Goal: Find contact information: Find contact information

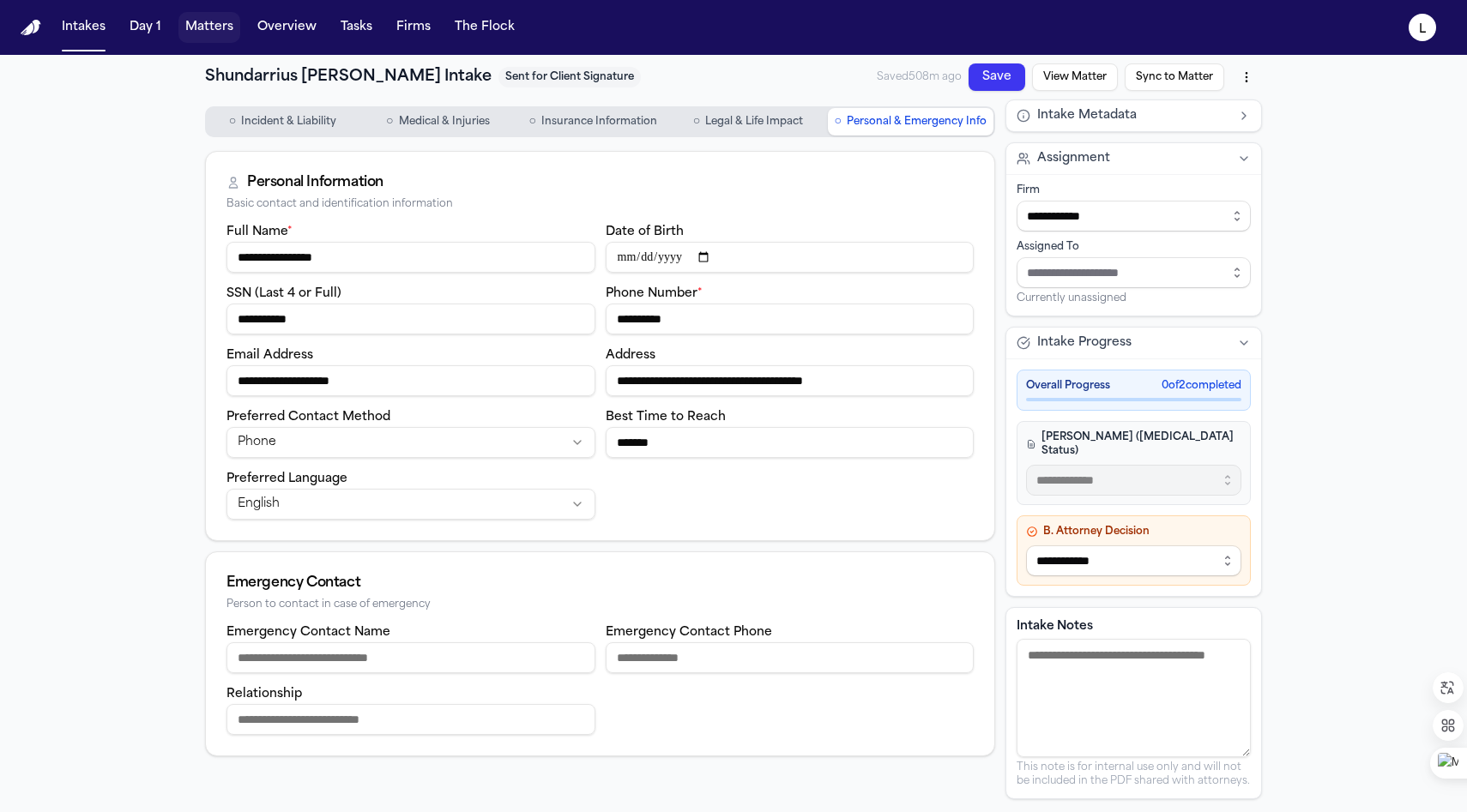
click at [215, 28] on button "Matters" at bounding box center [209, 27] width 62 height 31
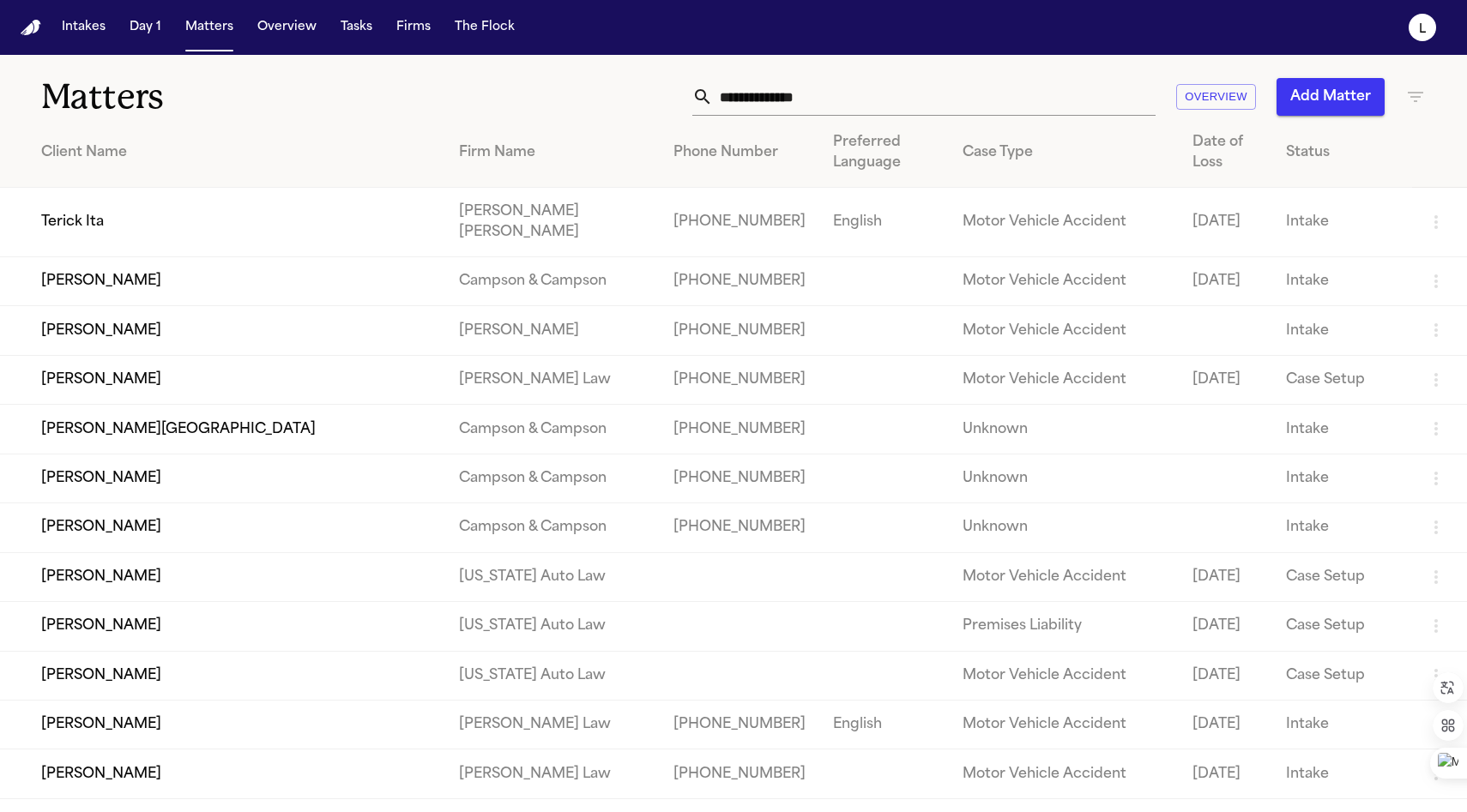
click at [771, 109] on input "text" at bounding box center [934, 97] width 442 height 38
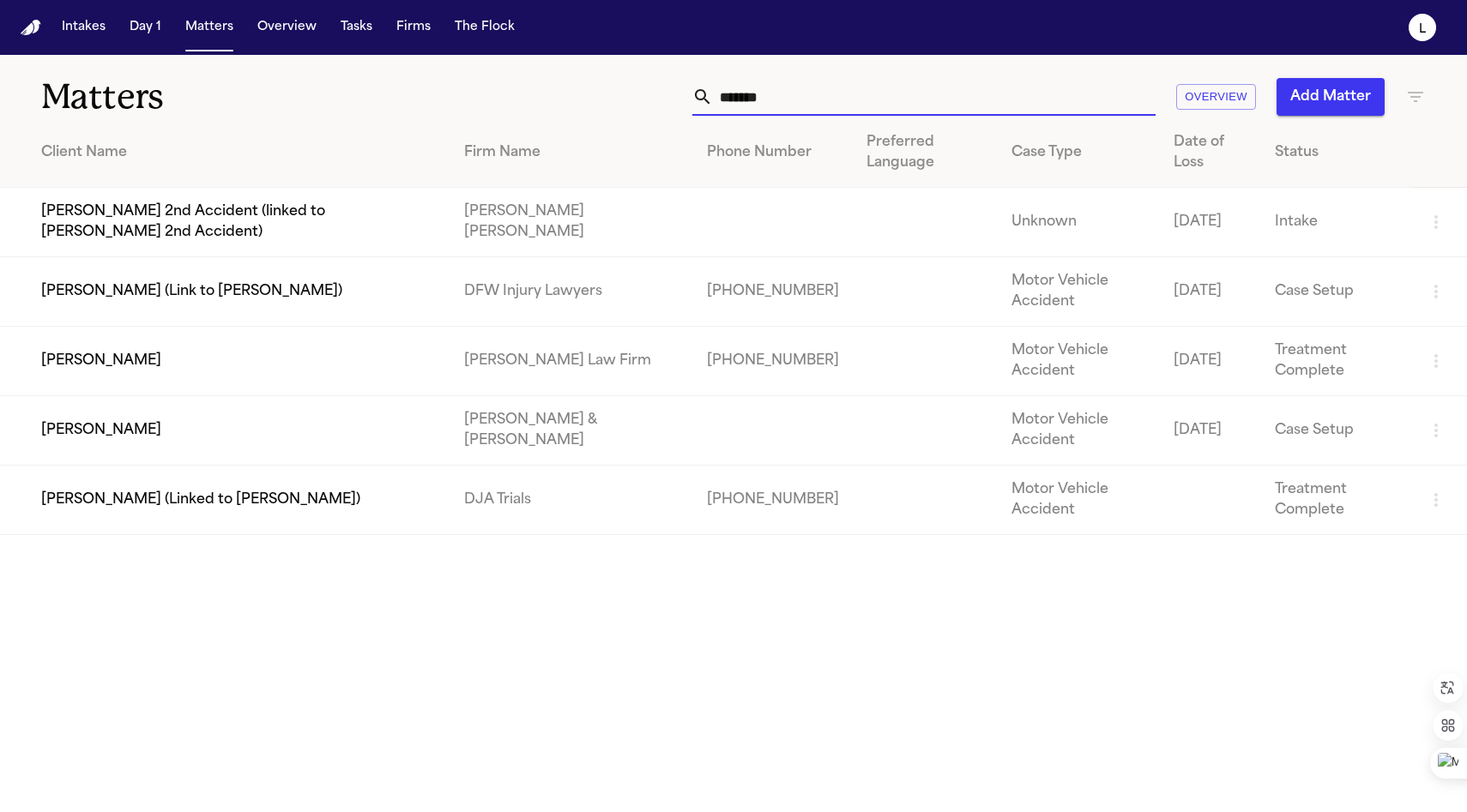
type input "*******"
click at [160, 369] on td "[PERSON_NAME]" at bounding box center [225, 361] width 451 height 69
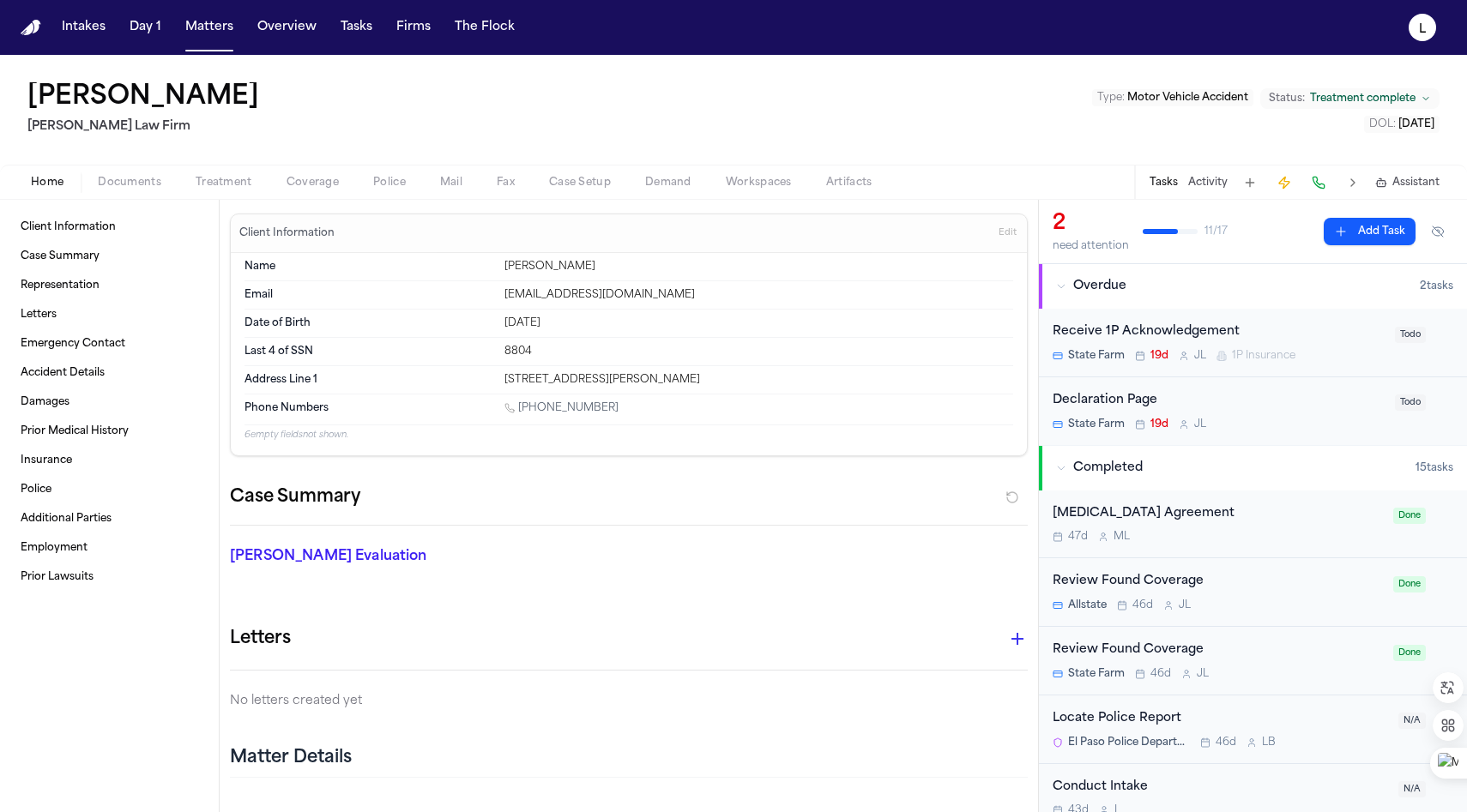
click at [150, 190] on button "Documents" at bounding box center [130, 183] width 98 height 21
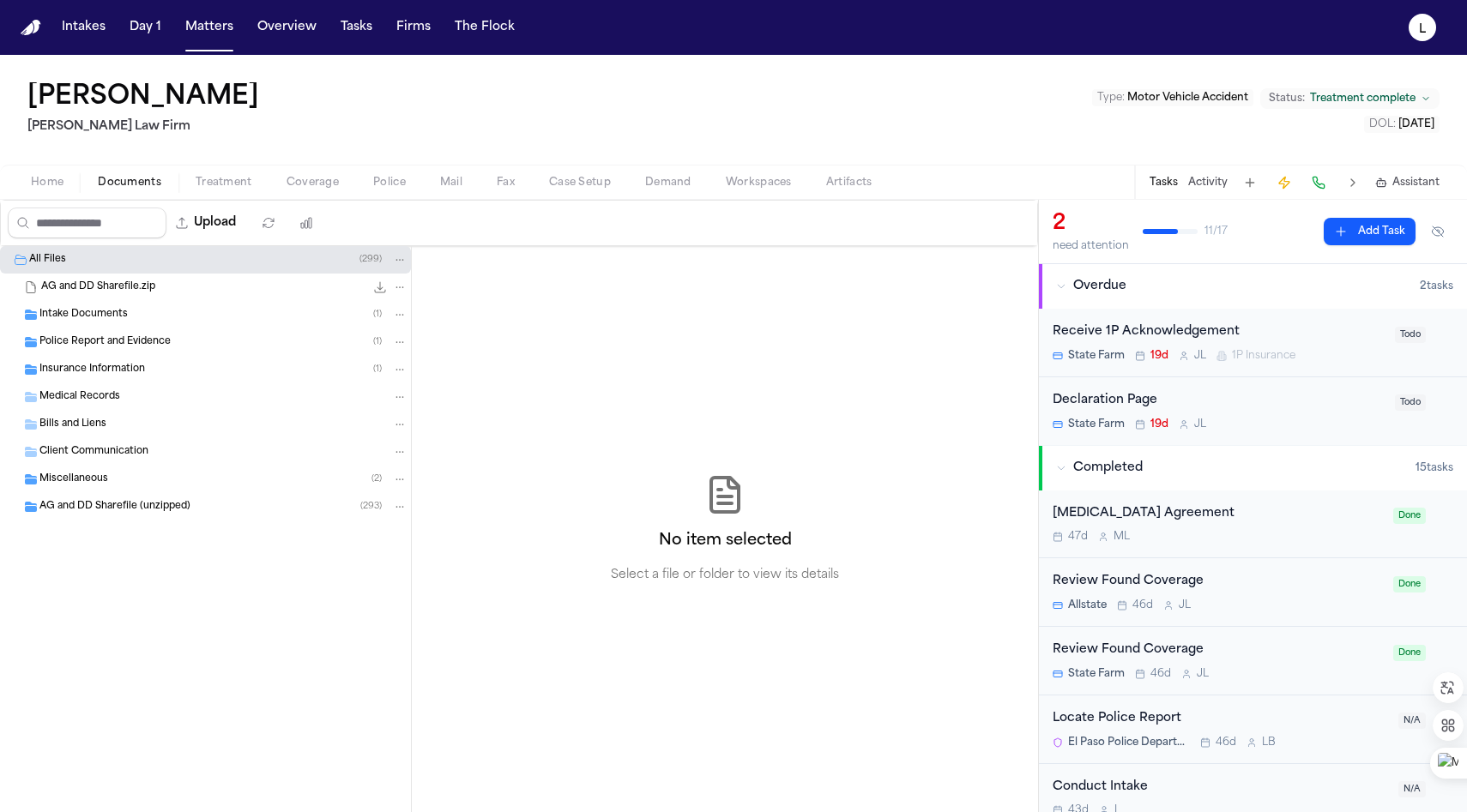
click at [100, 314] on span "Intake Documents" at bounding box center [84, 315] width 88 height 15
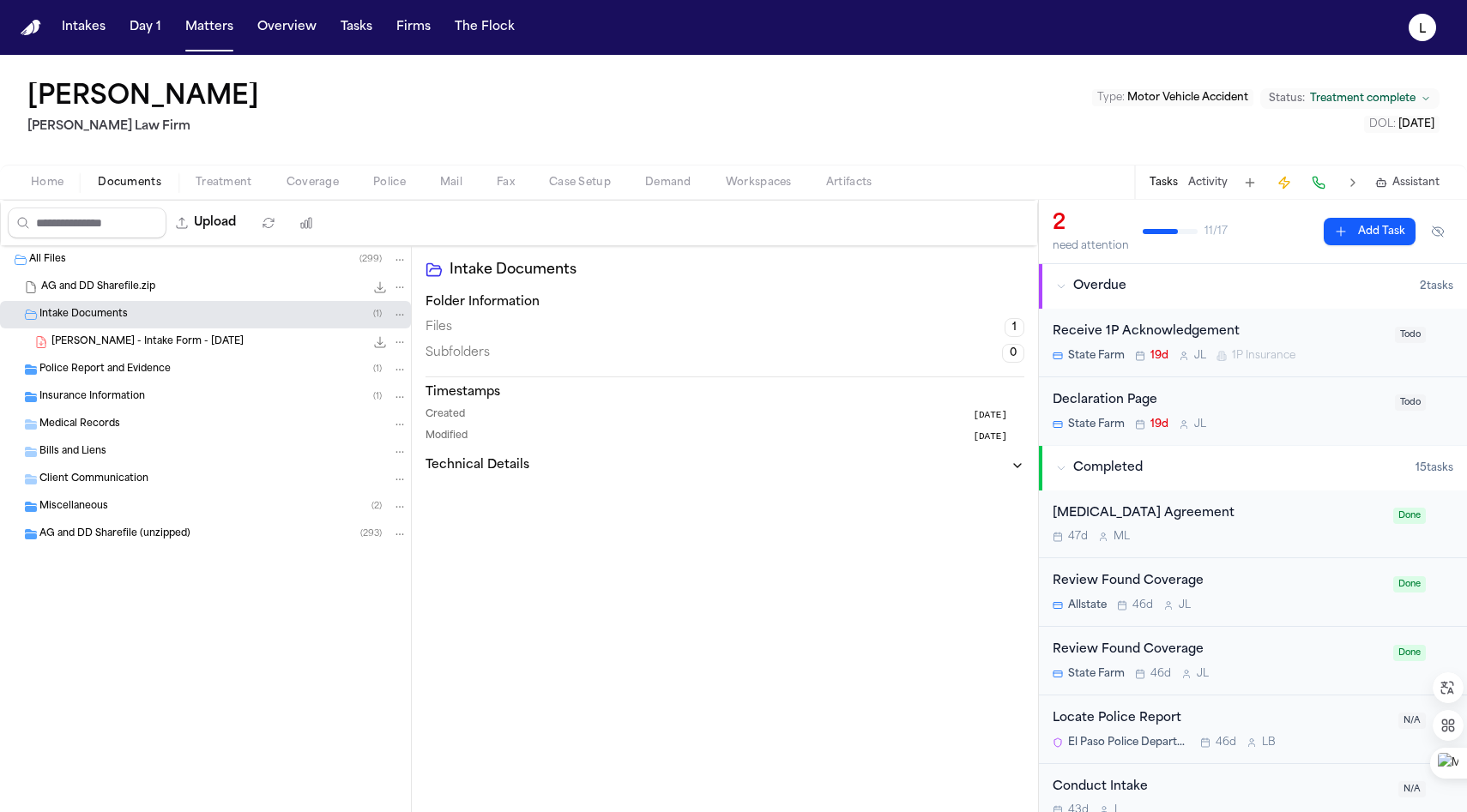
click at [109, 343] on span "[PERSON_NAME] - Intake Form - [DATE]" at bounding box center [147, 343] width 193 height 15
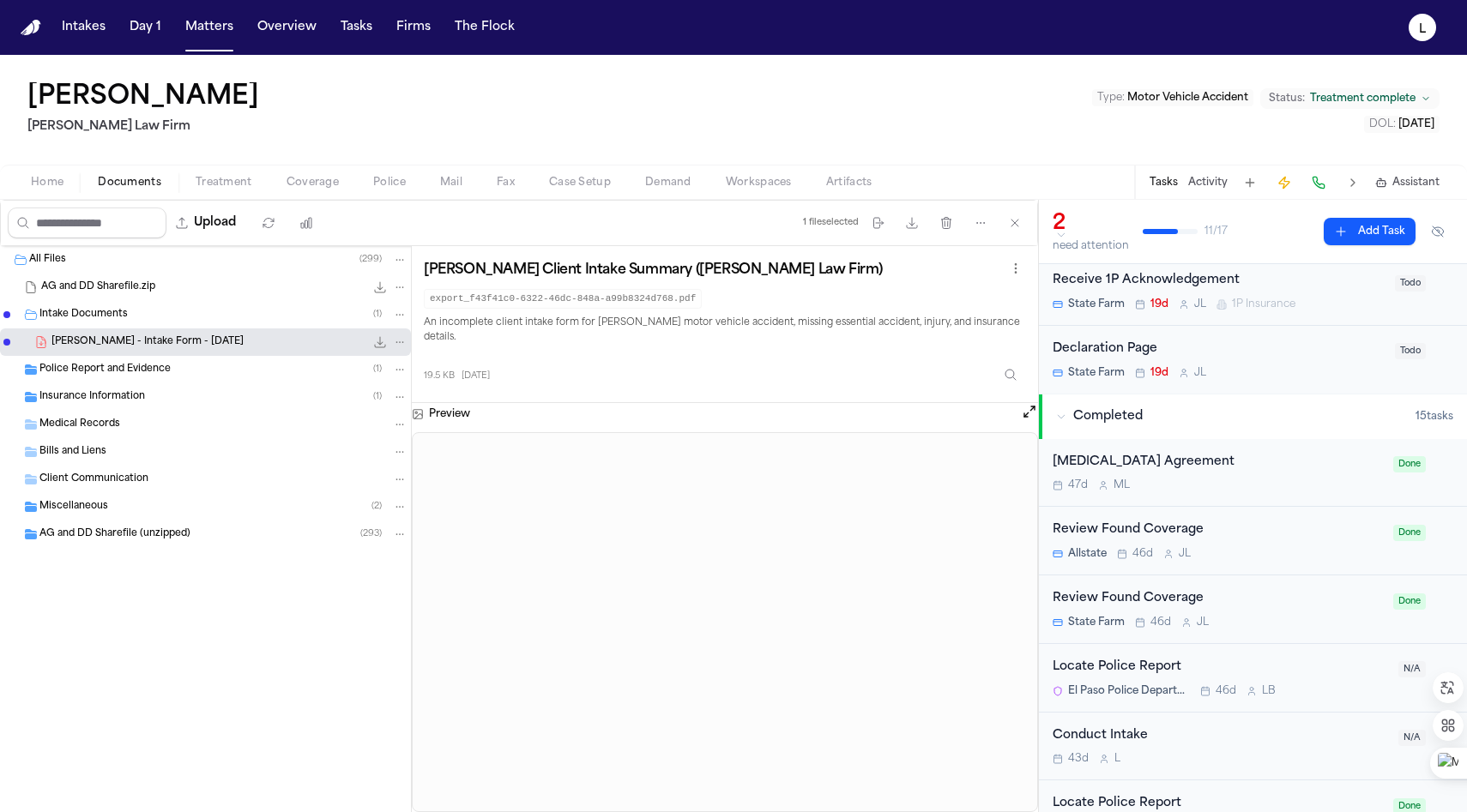
scroll to position [53, 0]
click at [129, 181] on span "Documents" at bounding box center [130, 182] width 64 height 14
click at [129, 183] on span "Documents" at bounding box center [130, 182] width 64 height 14
click at [44, 185] on span "Home" at bounding box center [47, 182] width 33 height 14
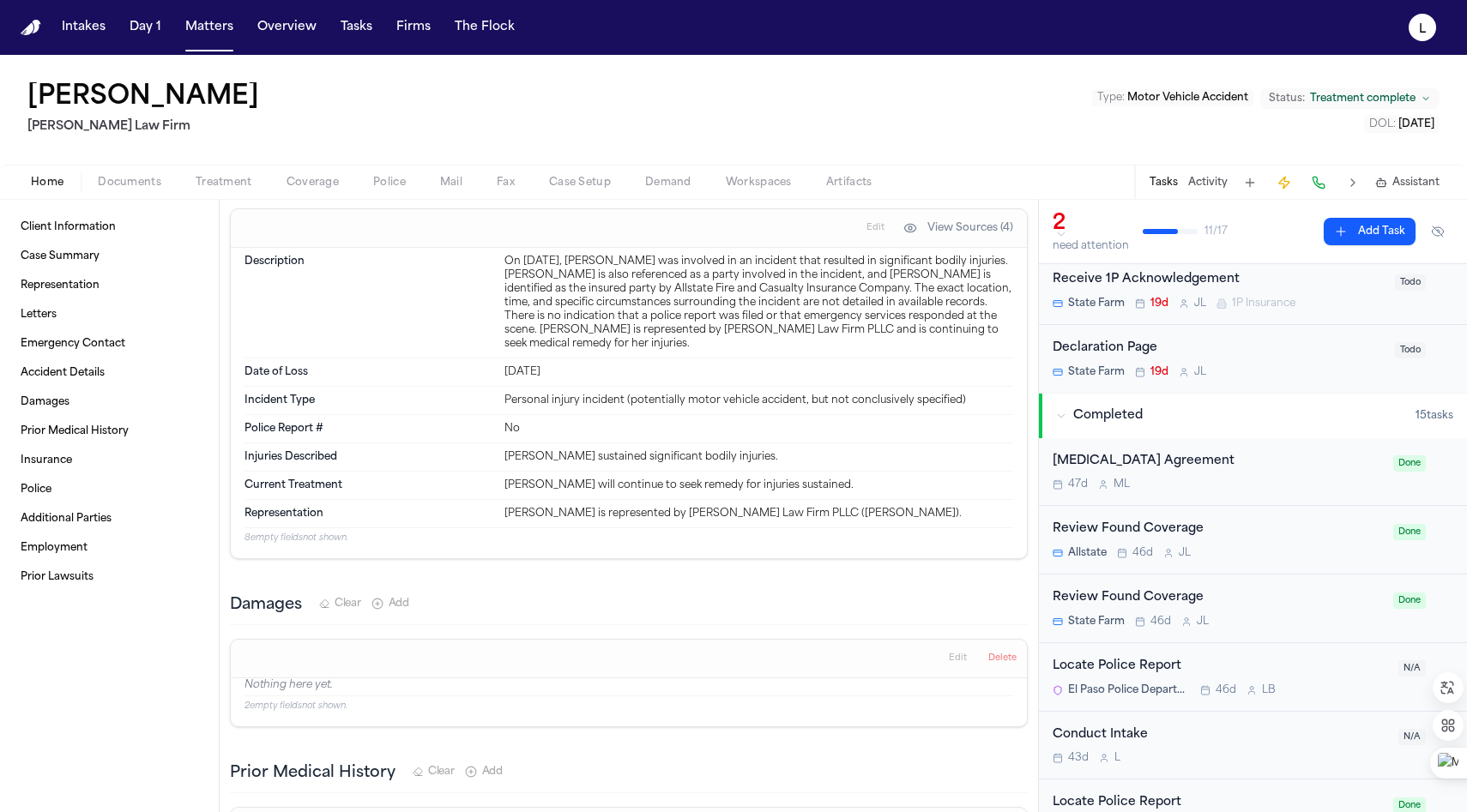
scroll to position [770, 0]
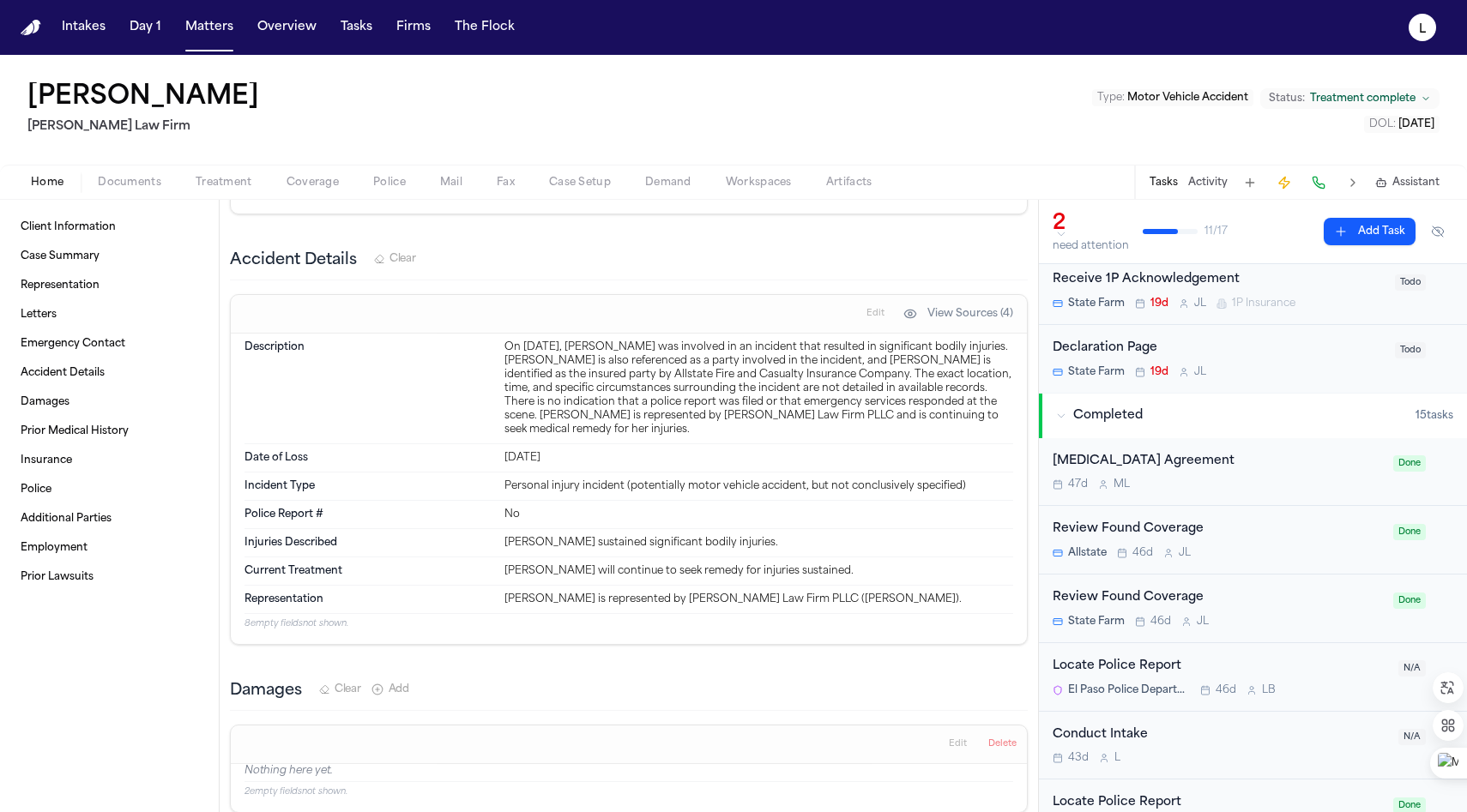
click at [1228, 488] on div "47d M L" at bounding box center [1218, 484] width 331 height 14
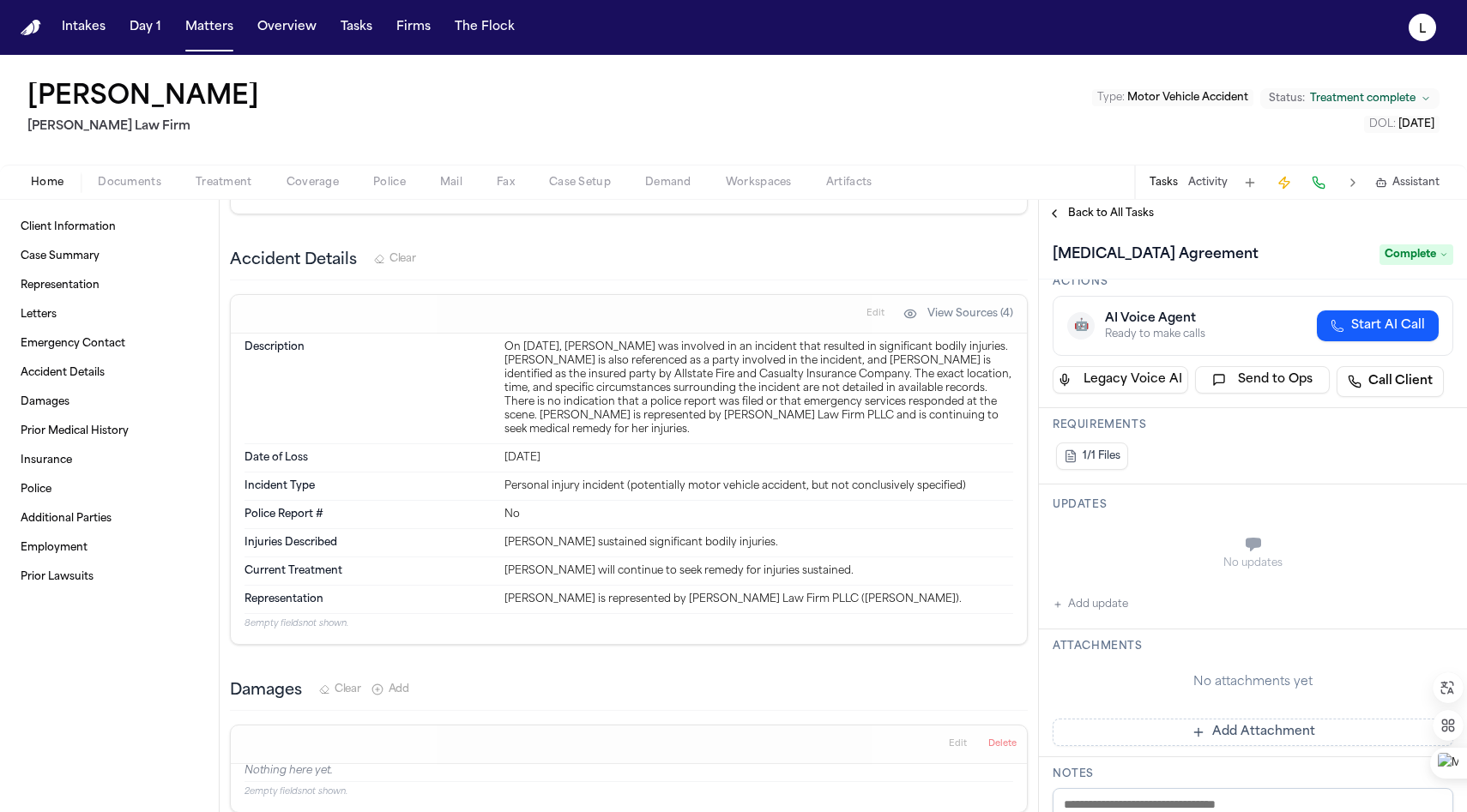
scroll to position [89, 0]
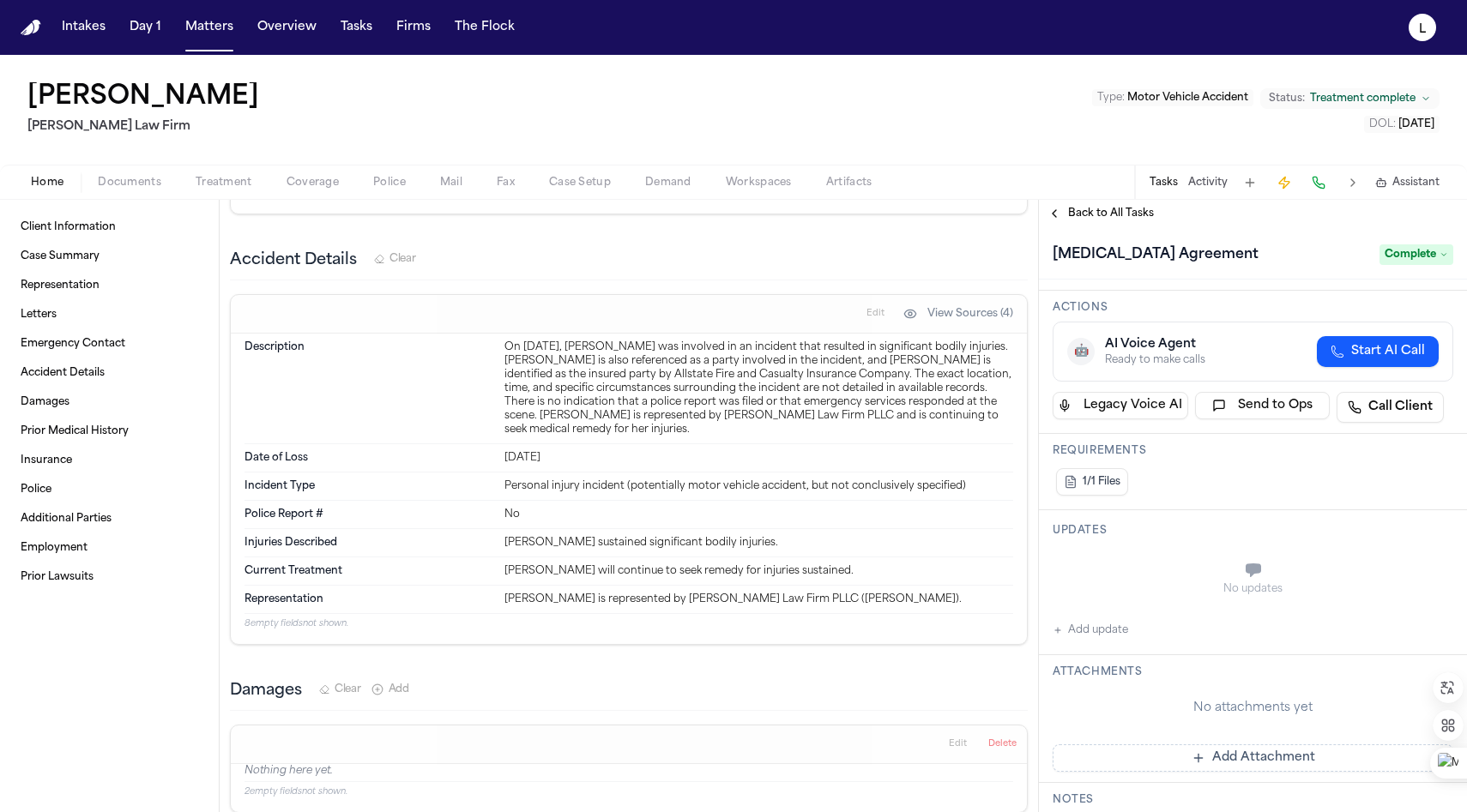
click at [1217, 187] on button "Activity" at bounding box center [1208, 182] width 39 height 14
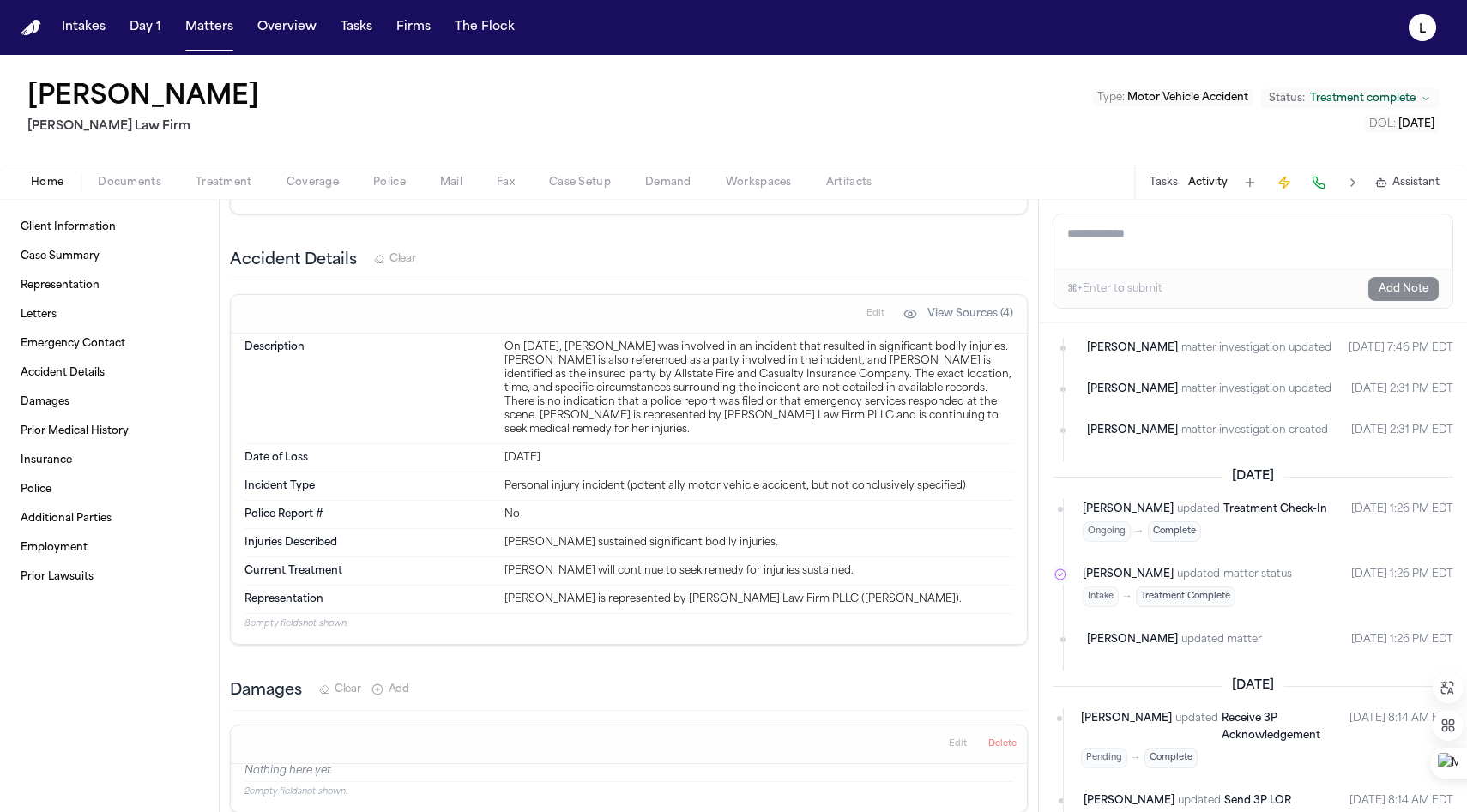
scroll to position [173, 0]
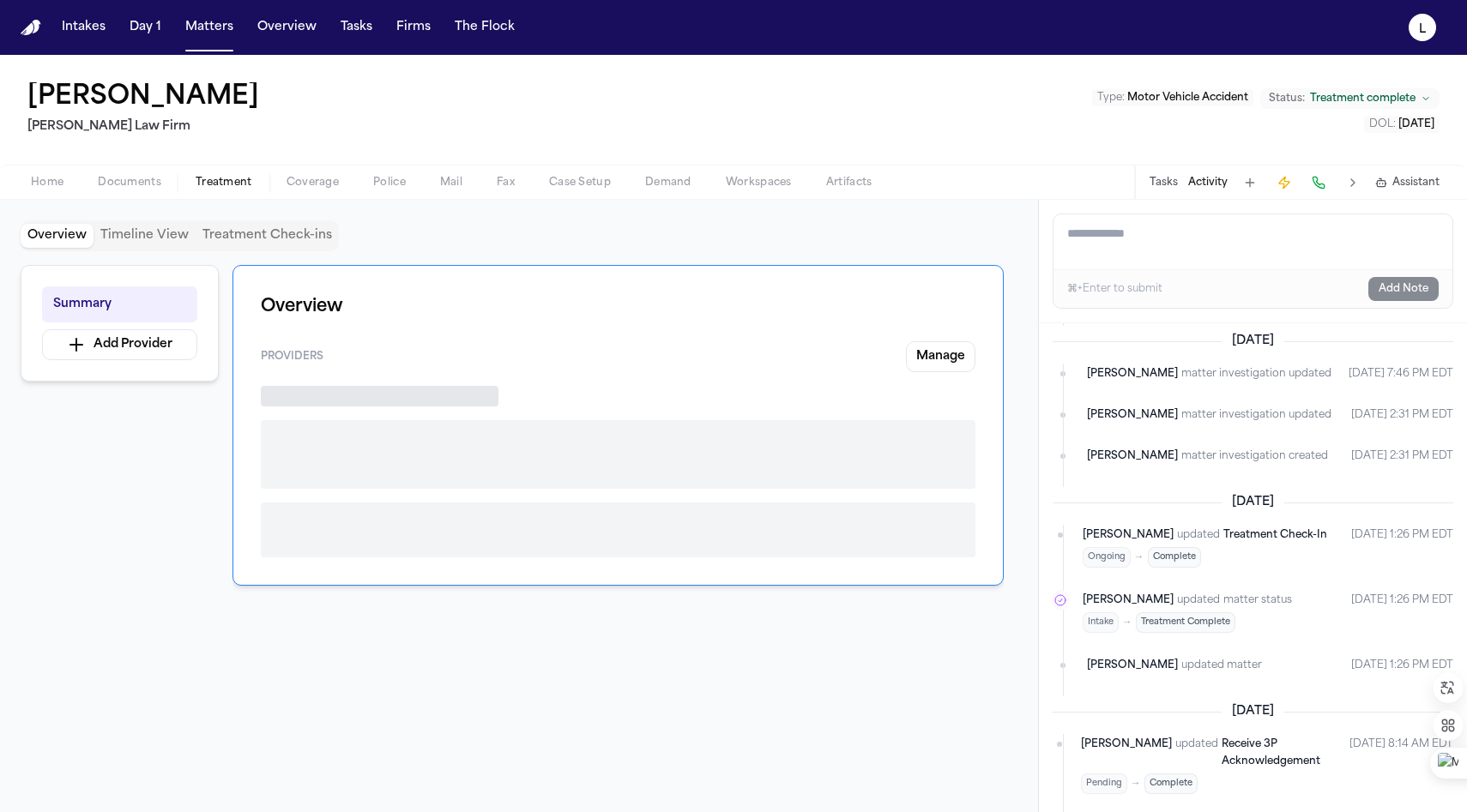
click at [214, 174] on button "Treatment" at bounding box center [224, 183] width 91 height 21
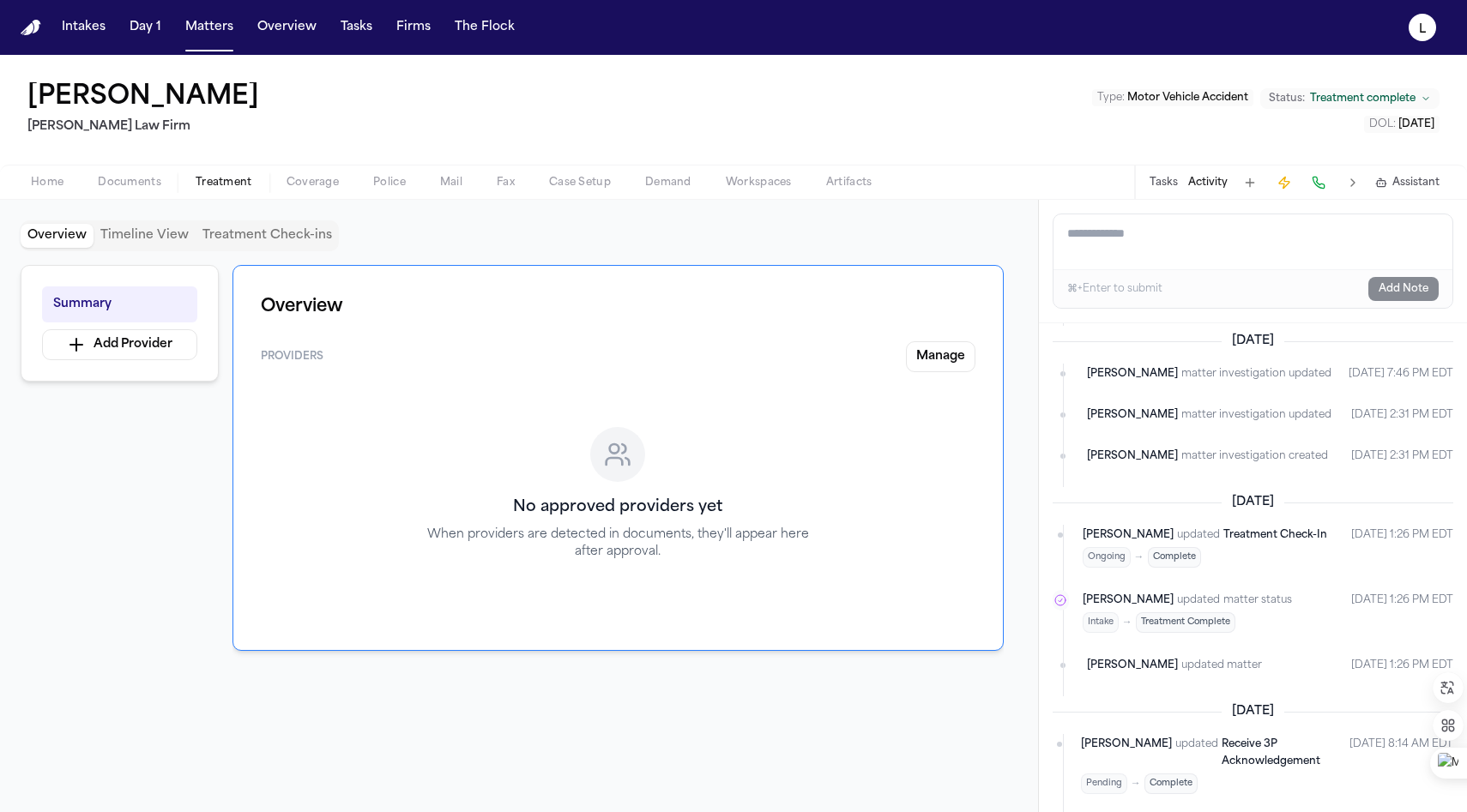
click at [324, 183] on span "Coverage" at bounding box center [313, 182] width 53 height 14
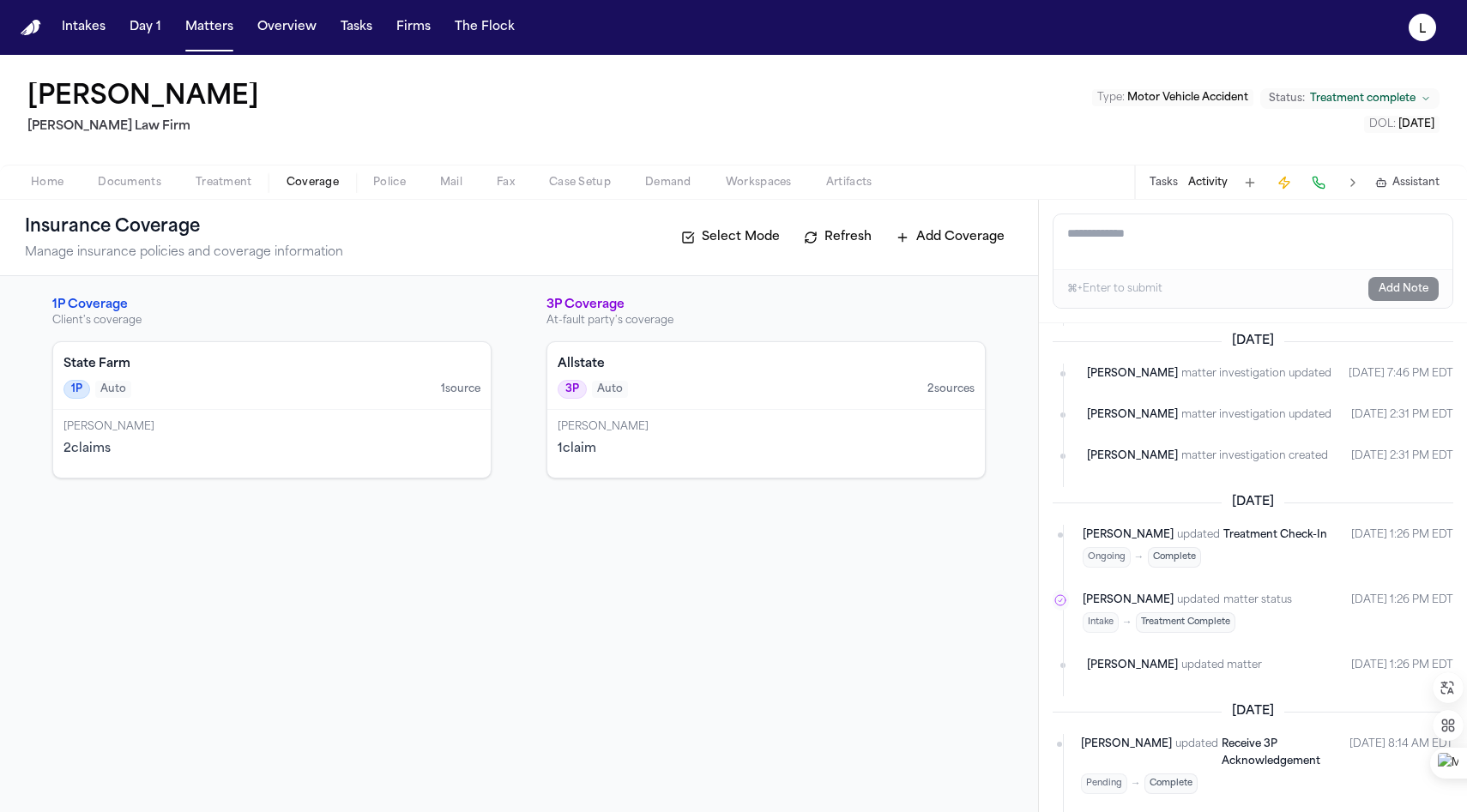
click at [38, 185] on span "Home" at bounding box center [47, 182] width 33 height 14
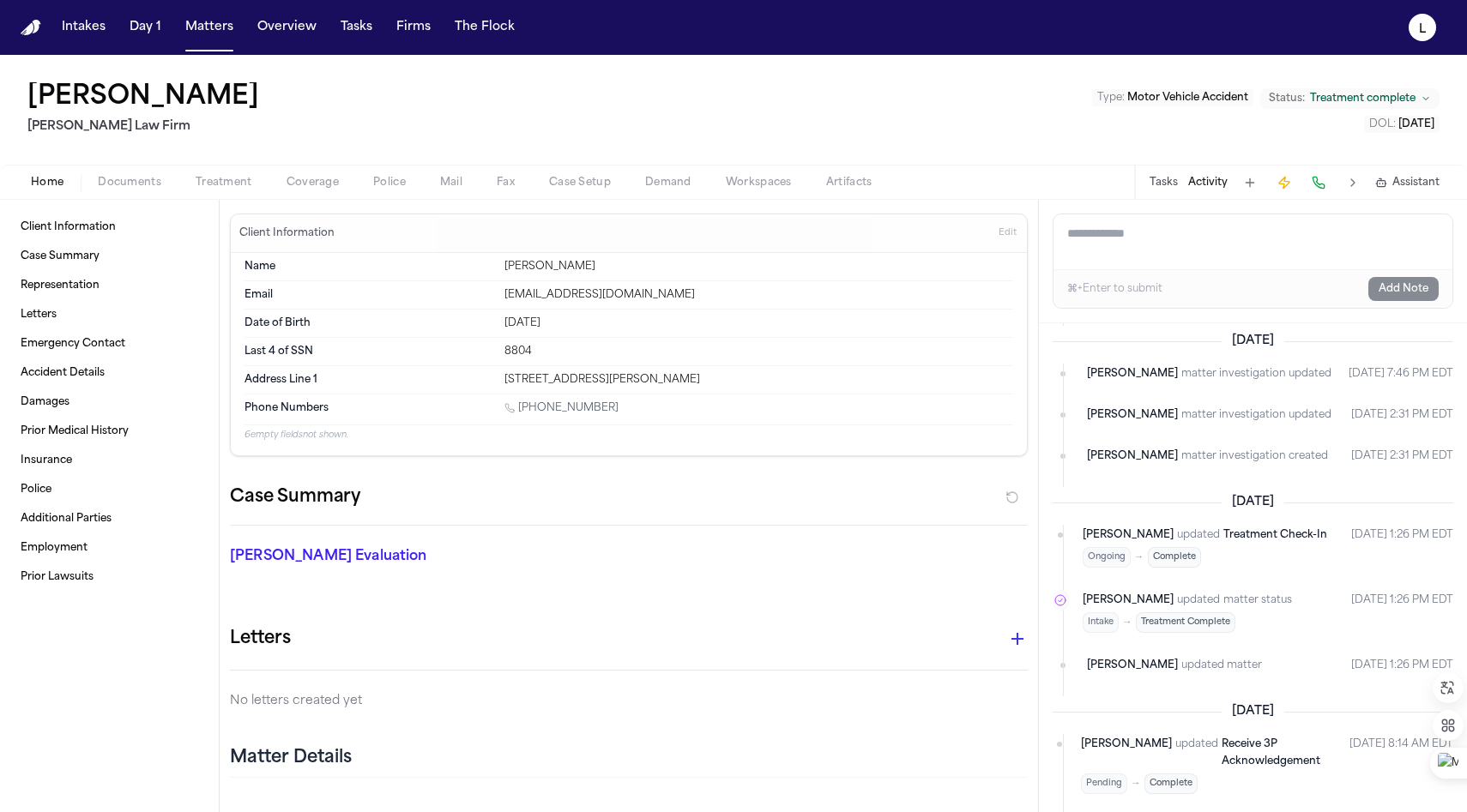
drag, startPoint x: 601, startPoint y: 410, endPoint x: 519, endPoint y: 413, distance: 82.1
click at [519, 413] on div "[PHONE_NUMBER]" at bounding box center [759, 408] width 509 height 16
copy link "[PHONE_NUMBER]"
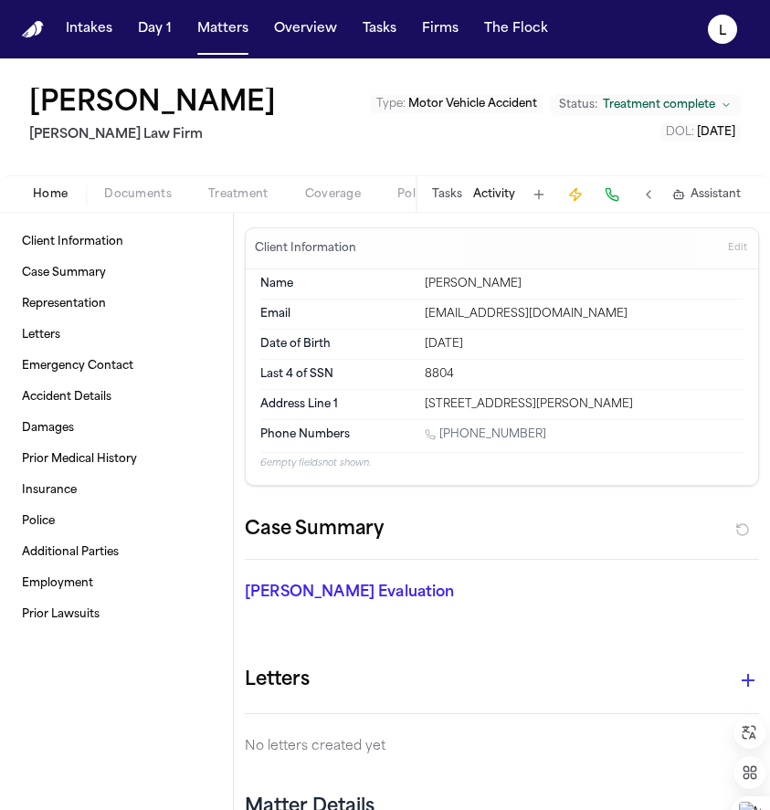
click at [129, 192] on span "Documents" at bounding box center [138, 194] width 68 height 15
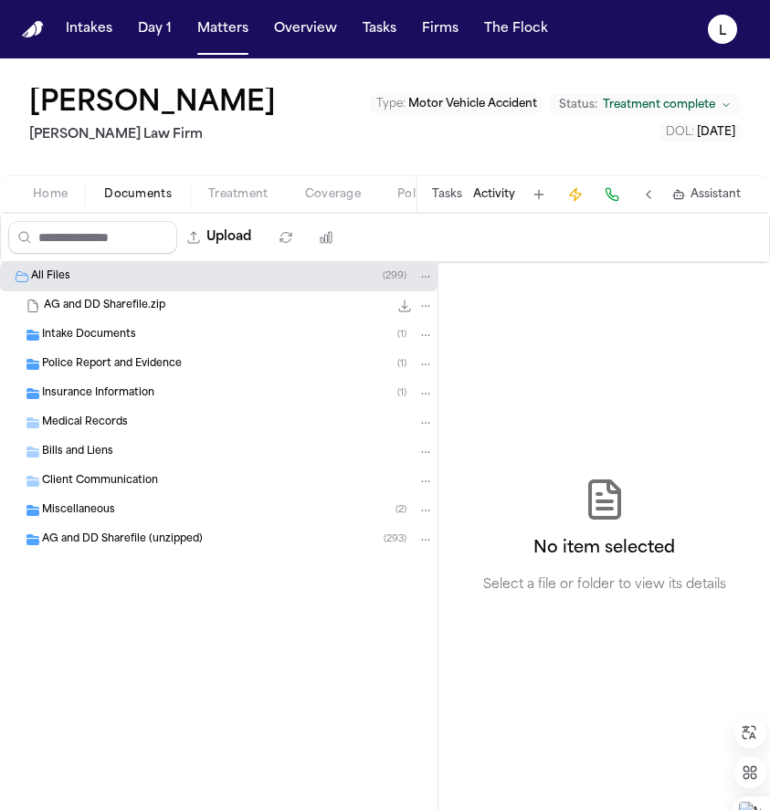
click at [77, 332] on span "Intake Documents" at bounding box center [89, 336] width 94 height 16
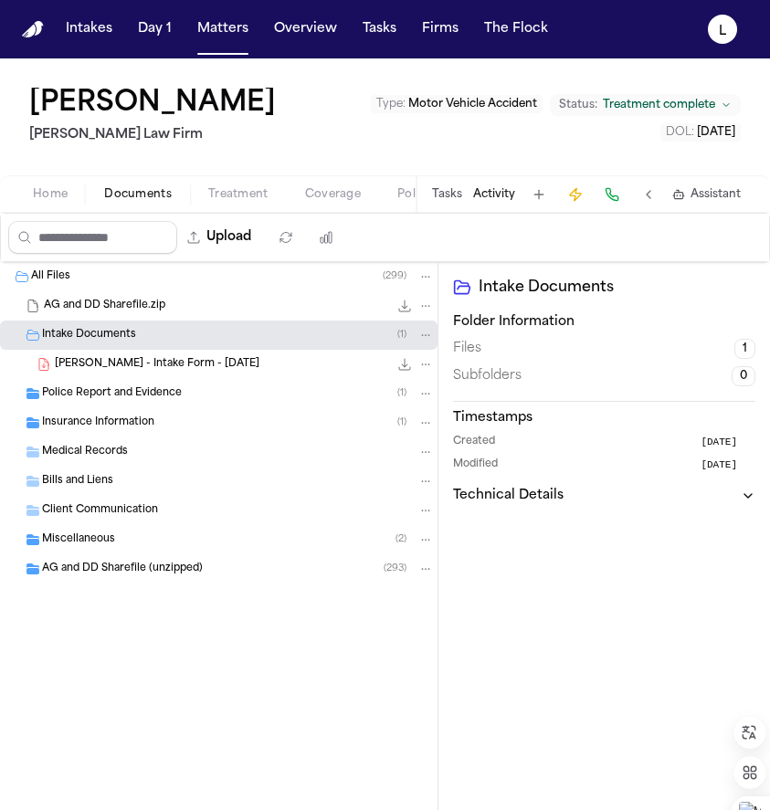
click at [87, 365] on span "[PERSON_NAME] - Intake Form - [DATE]" at bounding box center [157, 365] width 205 height 16
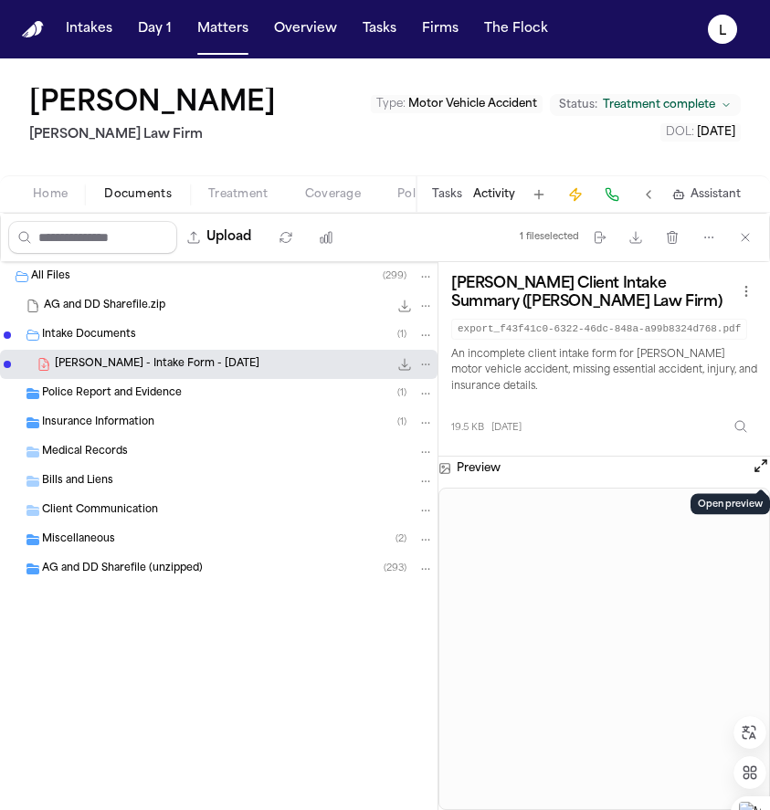
click at [755, 473] on button "Open preview" at bounding box center [761, 466] width 18 height 18
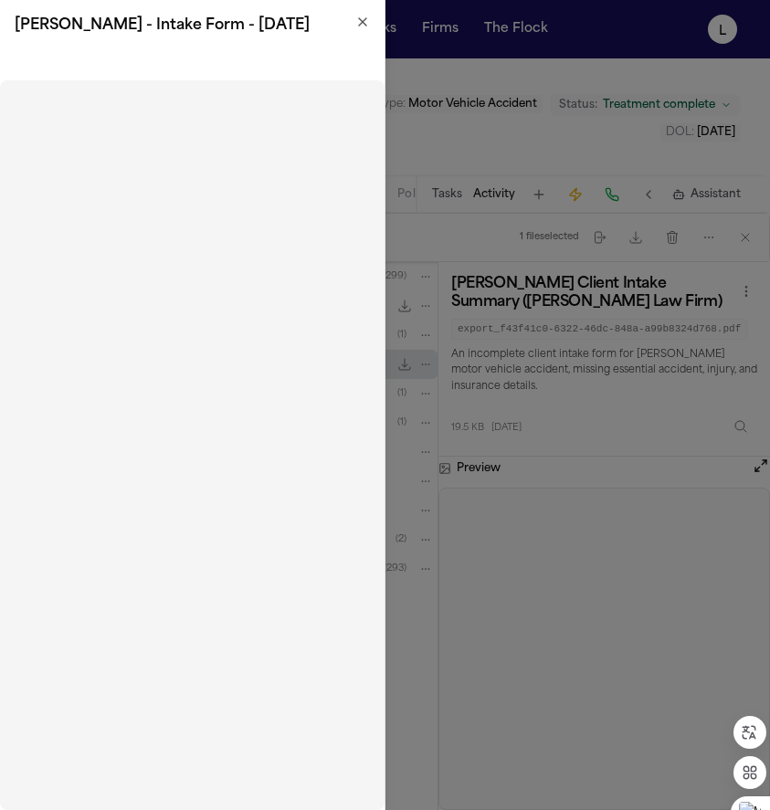
click at [362, 23] on icon "button" at bounding box center [362, 22] width 15 height 15
